Goal: Task Accomplishment & Management: Manage account settings

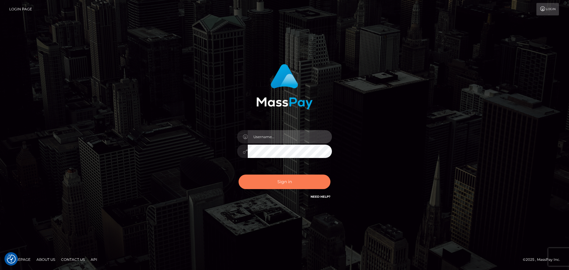
type input "hello.feetfinder"
click at [274, 184] on button "Sign in" at bounding box center [285, 182] width 92 height 15
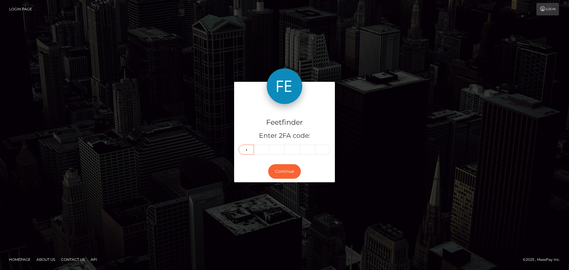
type input "5"
type input "7"
type input "3"
type input "4"
type input "1"
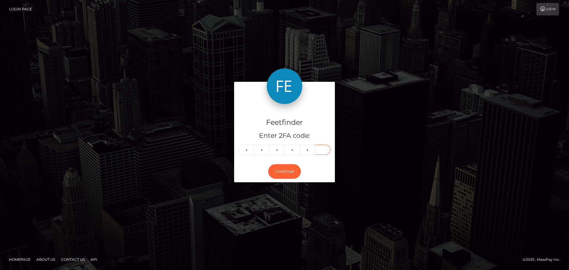
type input "2"
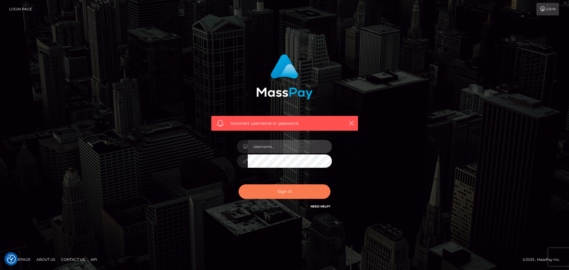
type input "hello.feetfinder"
click at [272, 185] on button "Sign in" at bounding box center [285, 191] width 92 height 15
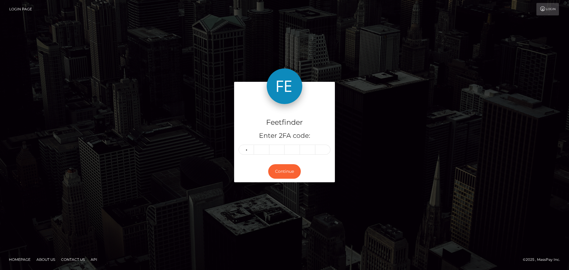
type input "6"
type input "0"
type input "1"
type input "0"
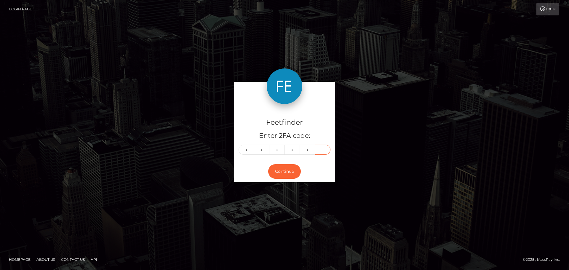
type input "3"
